Goal: Task Accomplishment & Management: Manage account settings

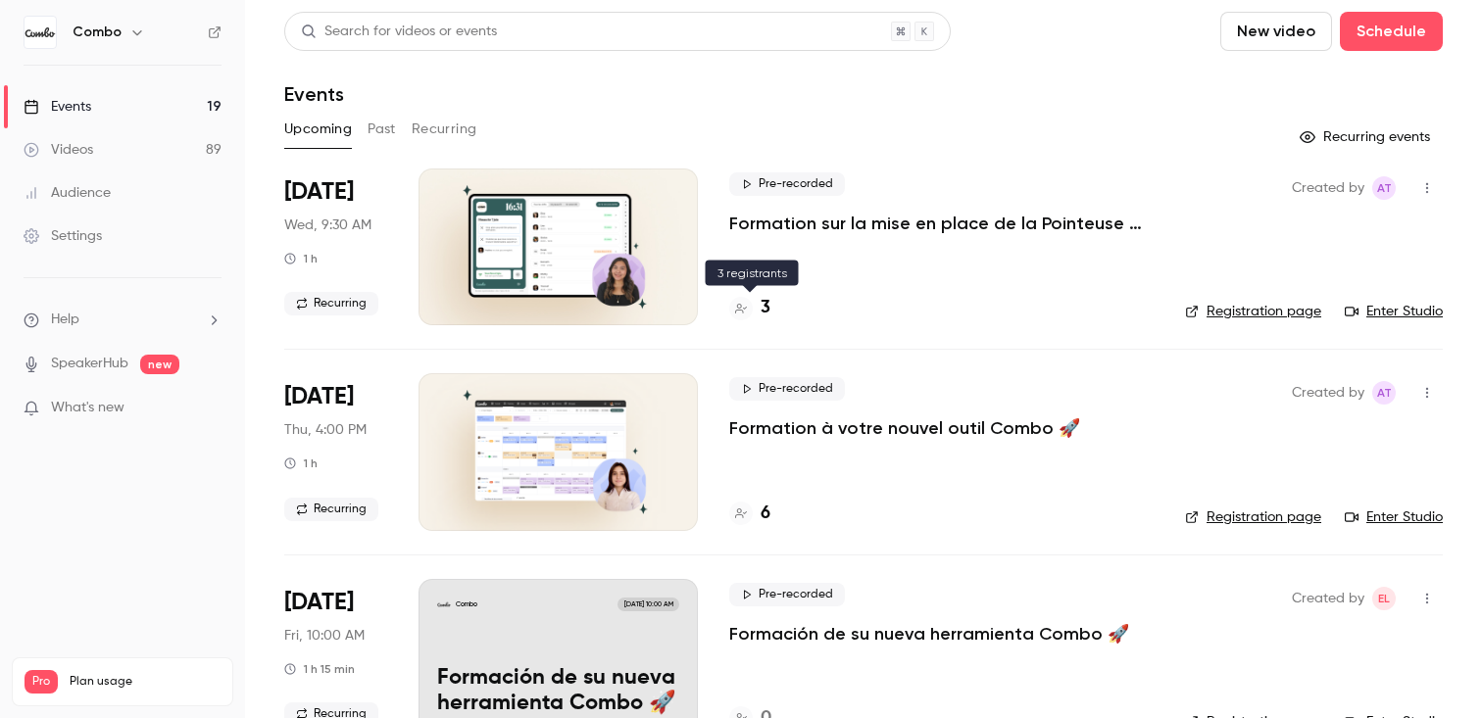
click at [758, 313] on div "3" at bounding box center [749, 308] width 41 height 26
click at [1427, 309] on link "Enter Studio" at bounding box center [1393, 312] width 98 height 20
click at [760, 312] on h4 "3" at bounding box center [765, 308] width 10 height 26
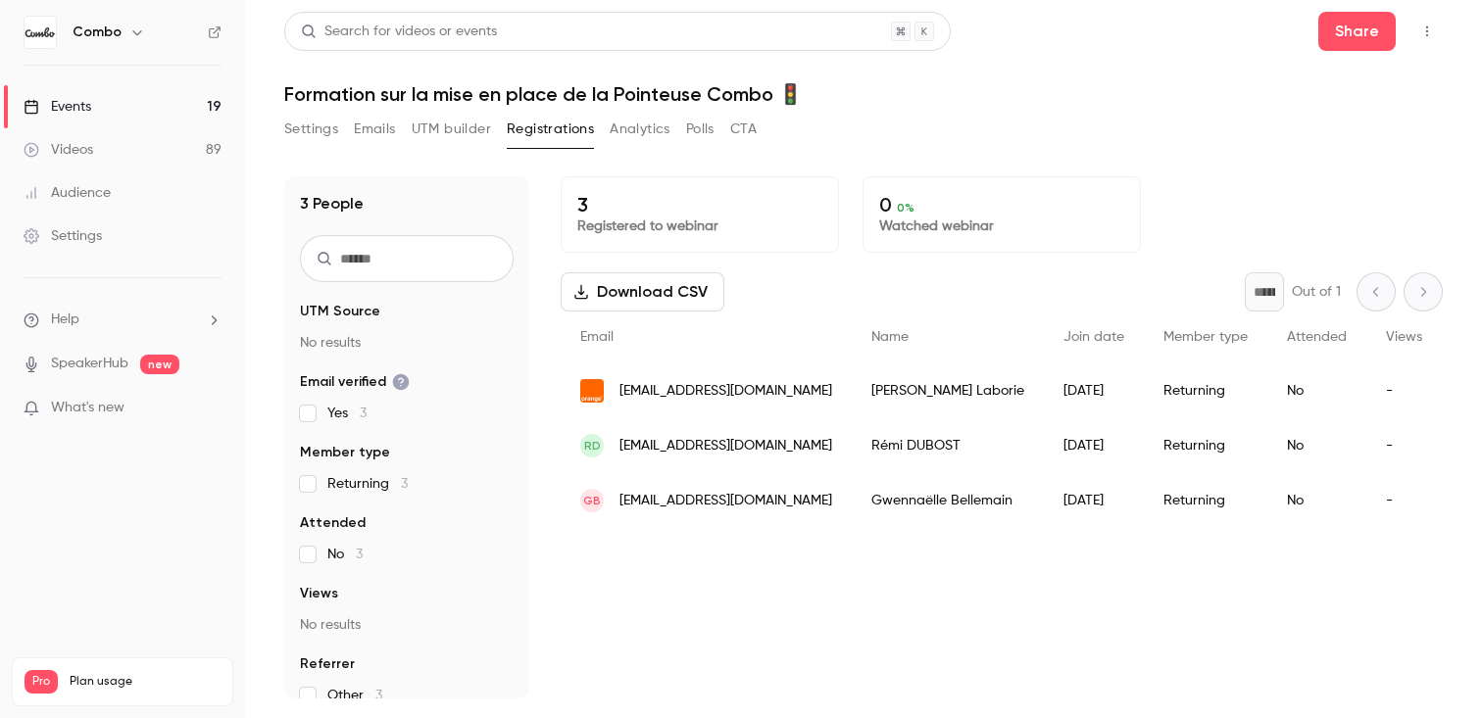
click at [852, 395] on div "[PERSON_NAME]" at bounding box center [948, 391] width 192 height 55
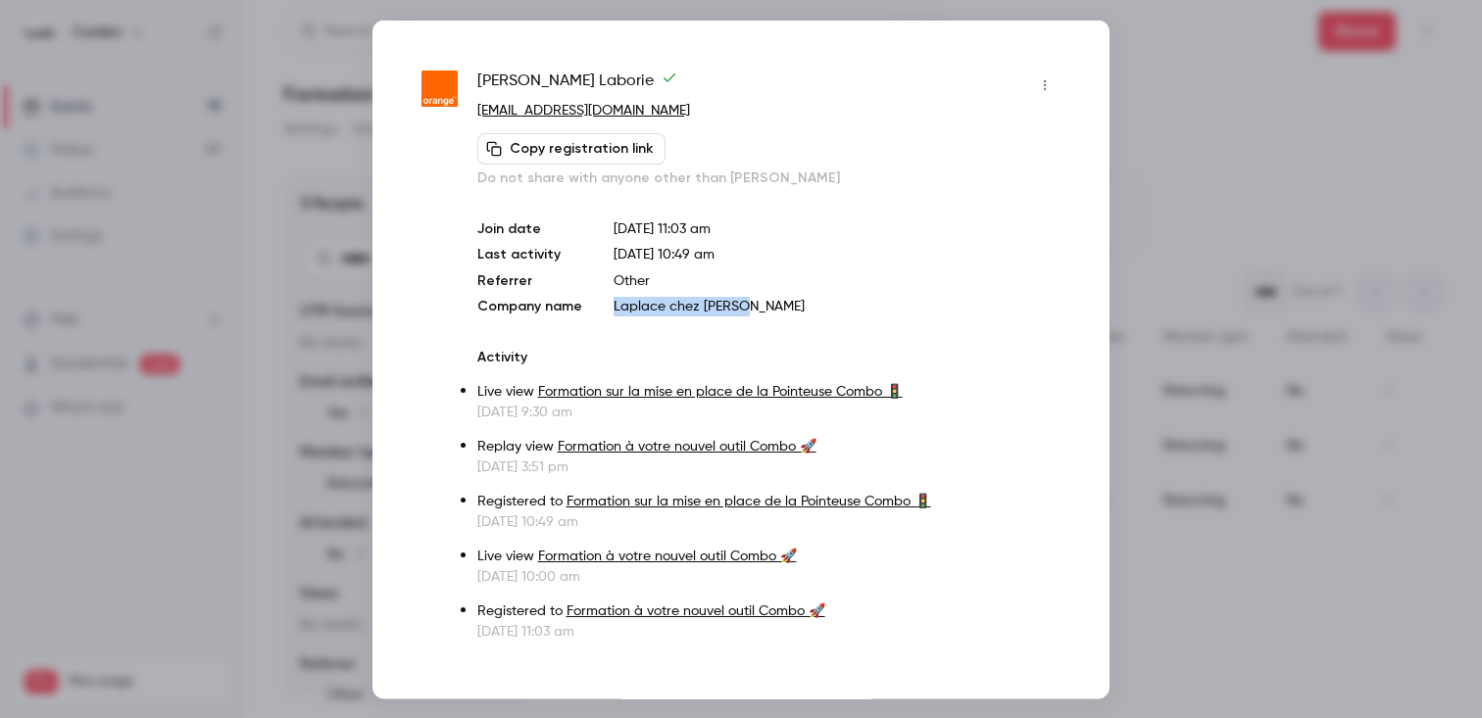
drag, startPoint x: 753, startPoint y: 308, endPoint x: 587, endPoint y: 309, distance: 165.6
click at [587, 309] on div "Join date [DATE] 11:03 am Last activity [DATE] 10:49 am Referrer Other Company …" at bounding box center [768, 267] width 583 height 97
copy div "Laplace chez [PERSON_NAME]"
click at [601, 67] on div "[PERSON_NAME] [EMAIL_ADDRESS][DOMAIN_NAME] Copy registration link Do not share …" at bounding box center [740, 359] width 737 height 679
drag, startPoint x: 597, startPoint y: 69, endPoint x: 472, endPoint y: 71, distance: 124.5
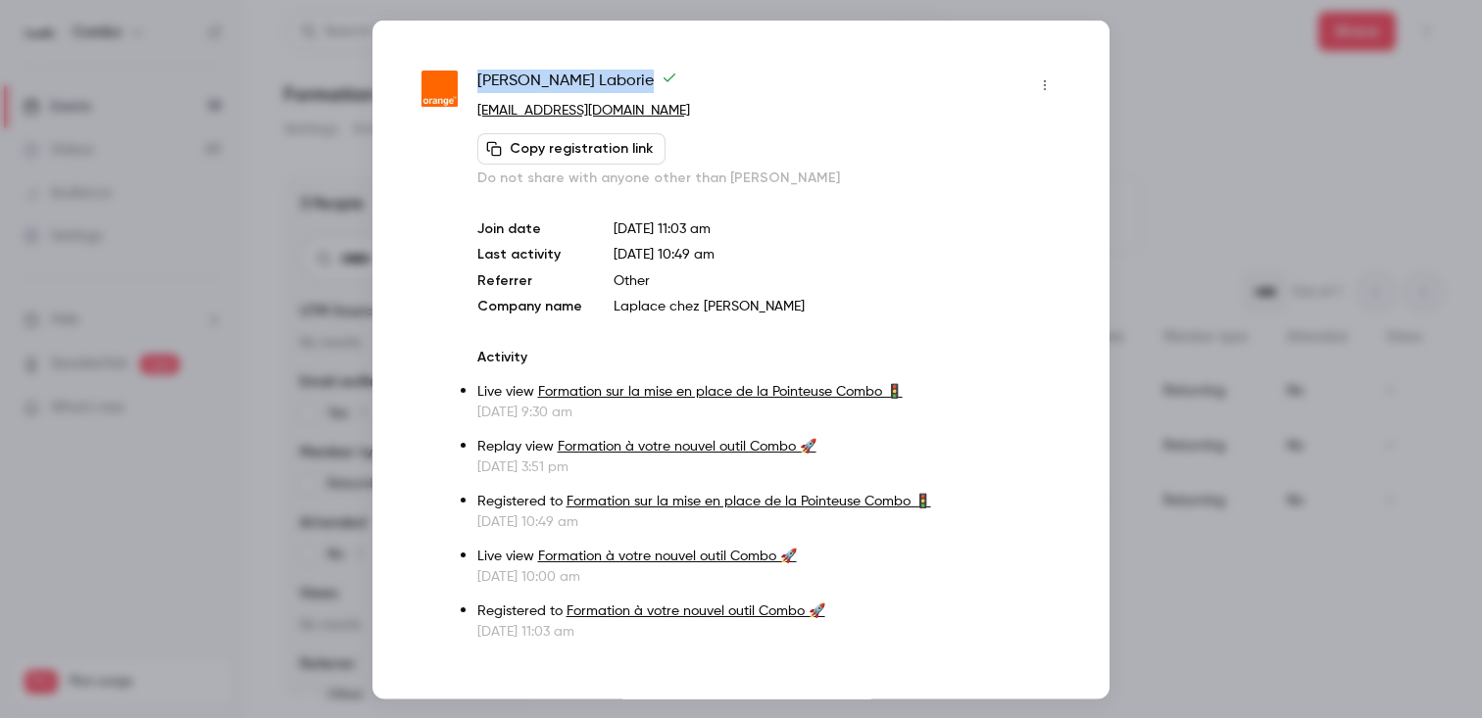
click at [472, 71] on div "[PERSON_NAME] [EMAIL_ADDRESS][DOMAIN_NAME] Copy registration link Do not share …" at bounding box center [740, 355] width 639 height 572
copy span "[PERSON_NAME]"
click at [1185, 221] on div at bounding box center [741, 359] width 1482 height 718
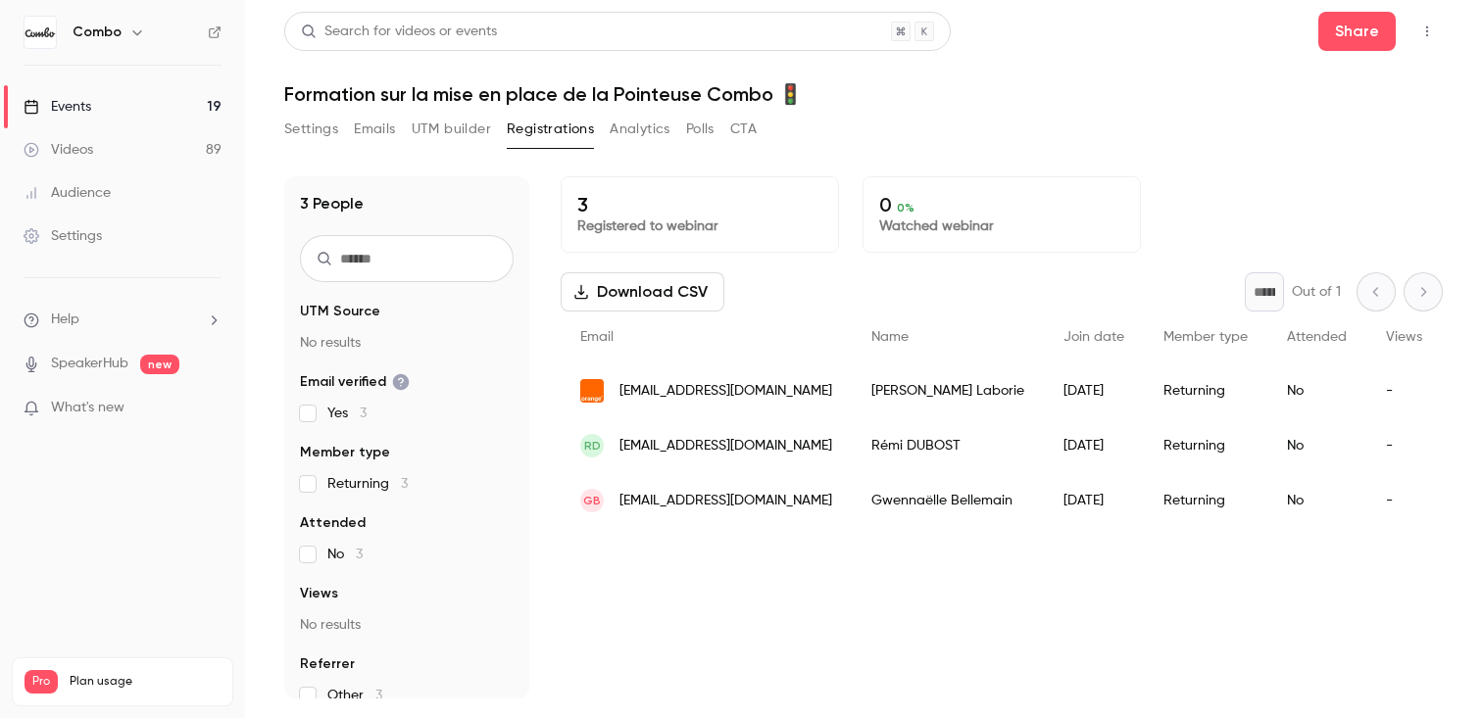
click at [962, 498] on div "[PERSON_NAME]" at bounding box center [948, 500] width 192 height 55
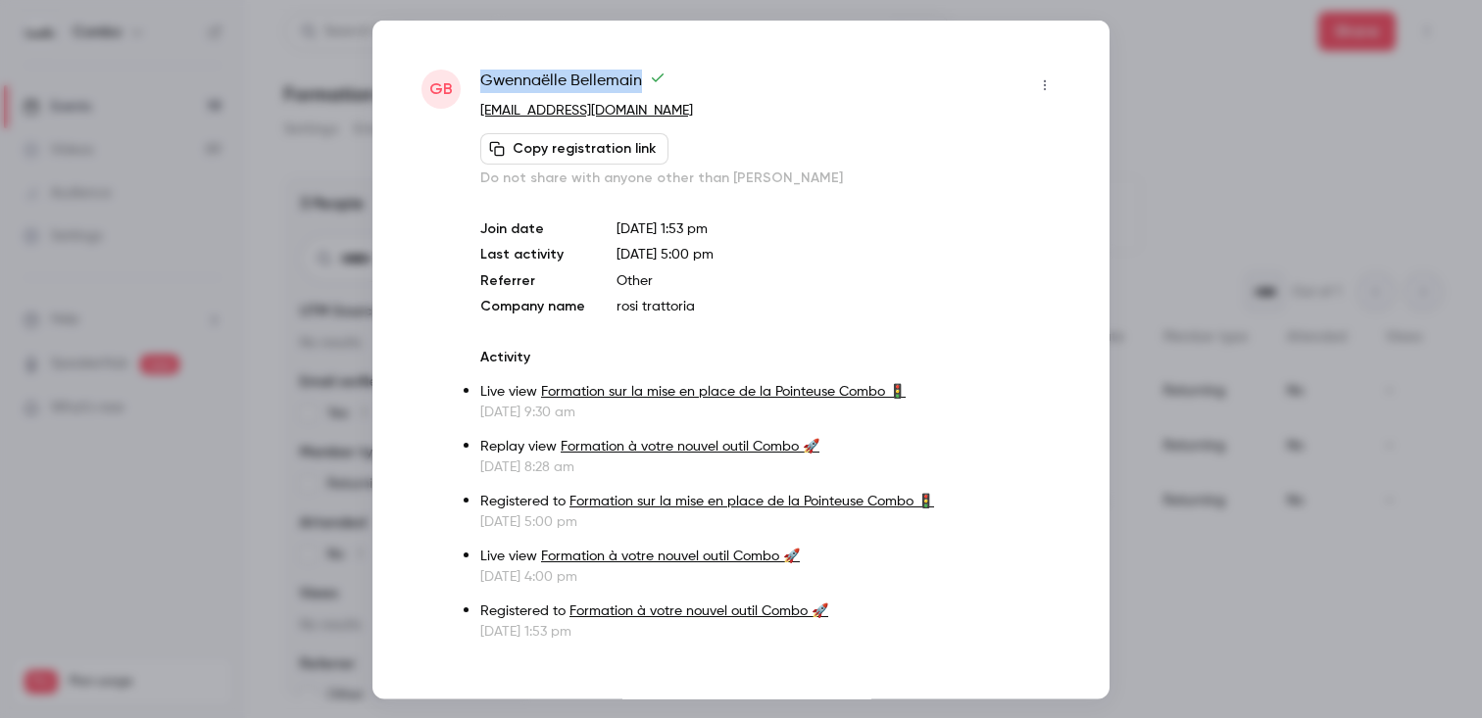
drag, startPoint x: 682, startPoint y: 76, endPoint x: 483, endPoint y: 81, distance: 199.0
click at [483, 81] on div "[PERSON_NAME]" at bounding box center [770, 84] width 580 height 31
copy span "[PERSON_NAME]"
click at [1173, 121] on div at bounding box center [741, 359] width 1482 height 718
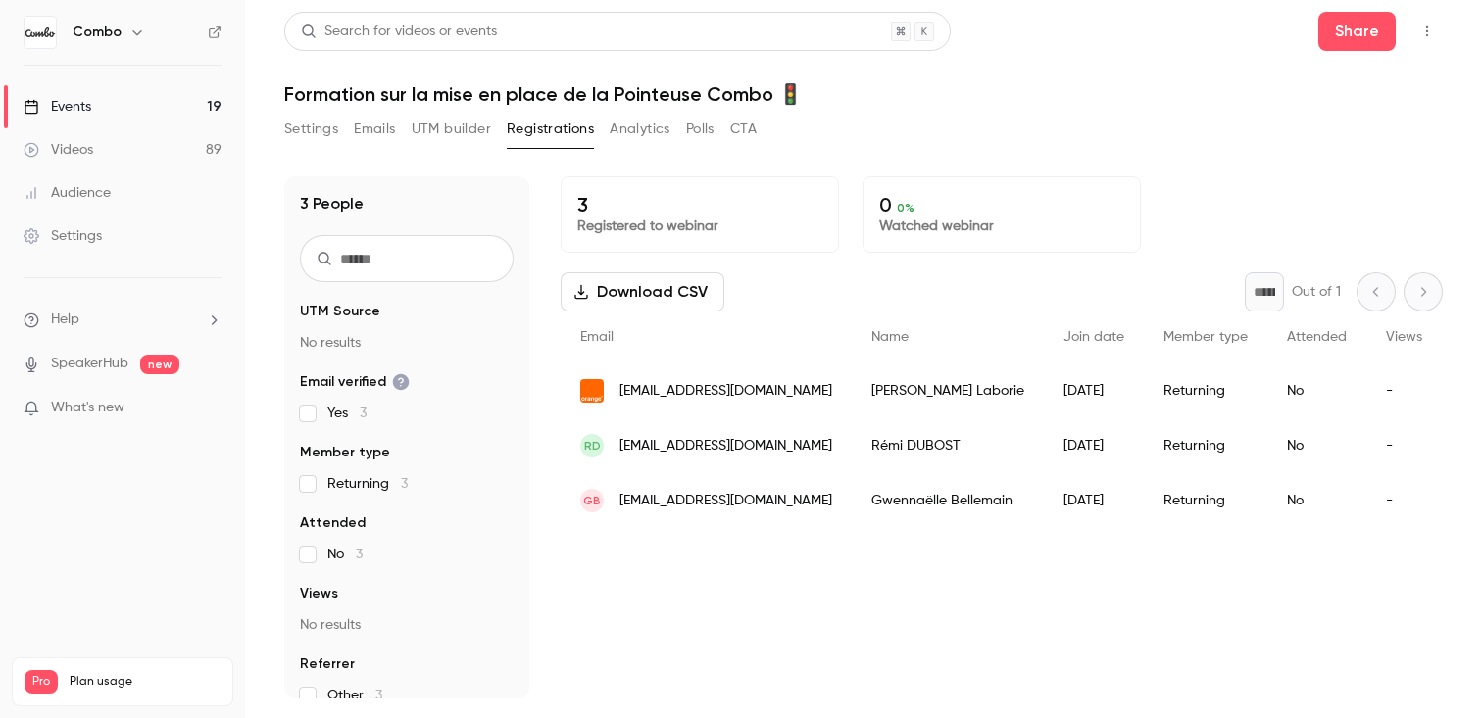
click at [771, 441] on span "[EMAIL_ADDRESS][DOMAIN_NAME]" at bounding box center [725, 446] width 213 height 21
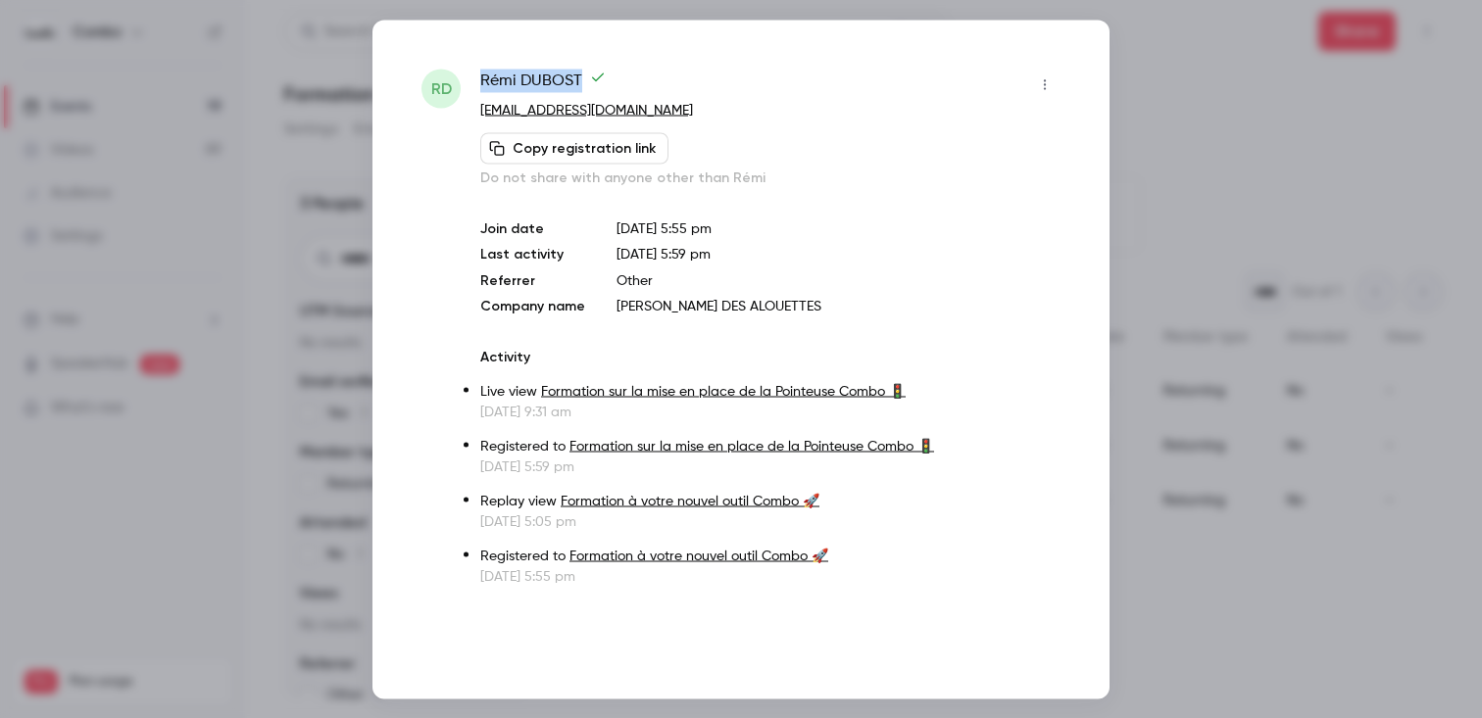
drag, startPoint x: 586, startPoint y: 65, endPoint x: 581, endPoint y: 89, distance: 25.0
click at [581, 89] on div "RD [PERSON_NAME] [EMAIL_ADDRESS][DOMAIN_NAME] Copy registration link Do not sha…" at bounding box center [740, 359] width 737 height 679
copy span "[PERSON_NAME]"
